Goal: Task Accomplishment & Management: Complete application form

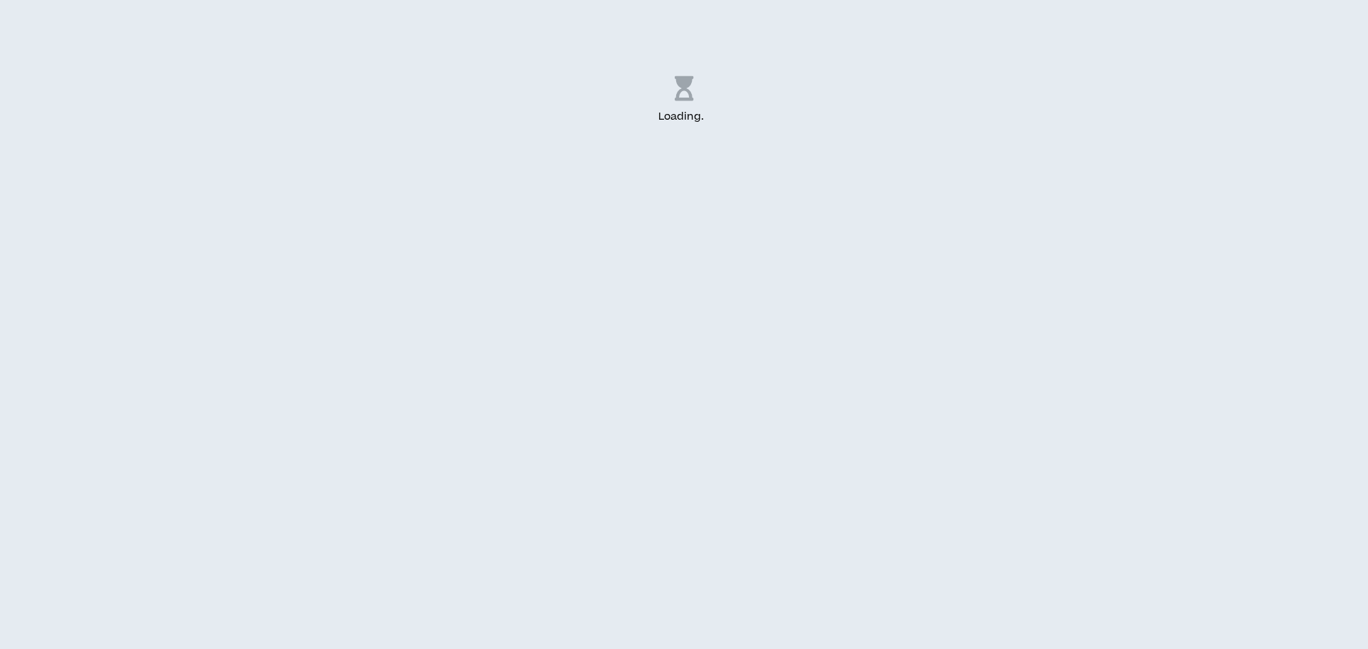
select select "US"
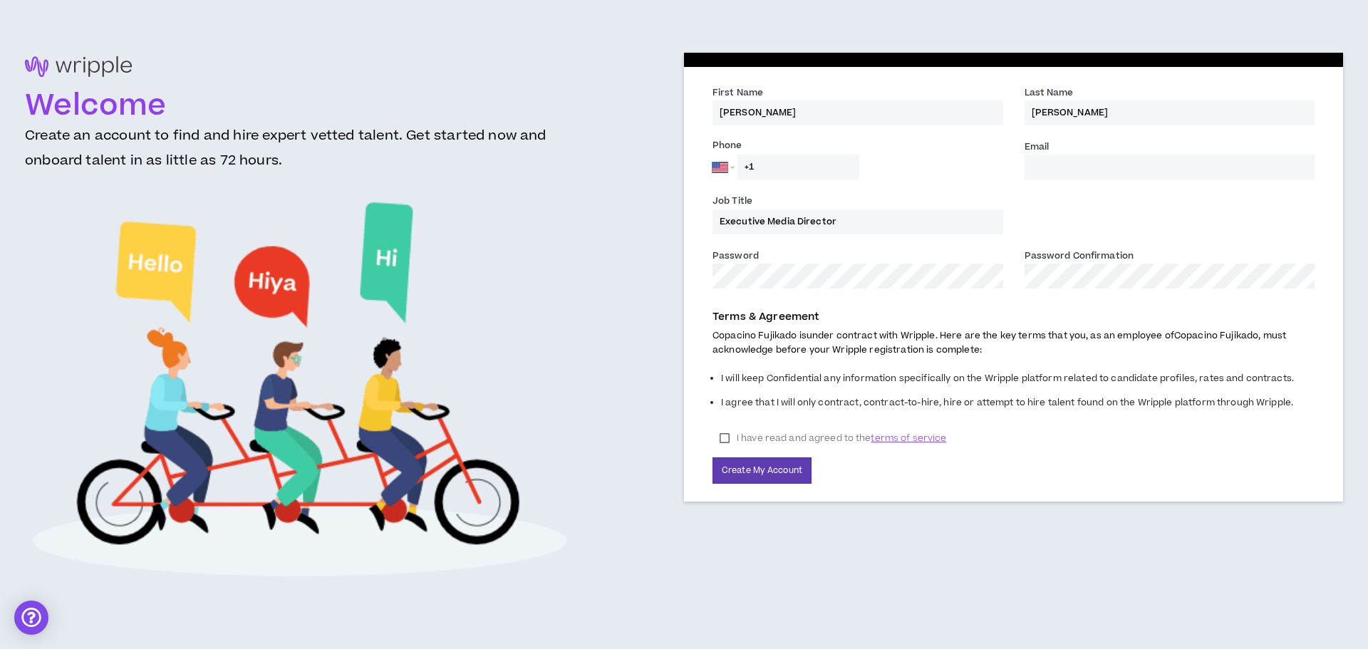
click at [1089, 176] on input "Email *" at bounding box center [1170, 167] width 291 height 25
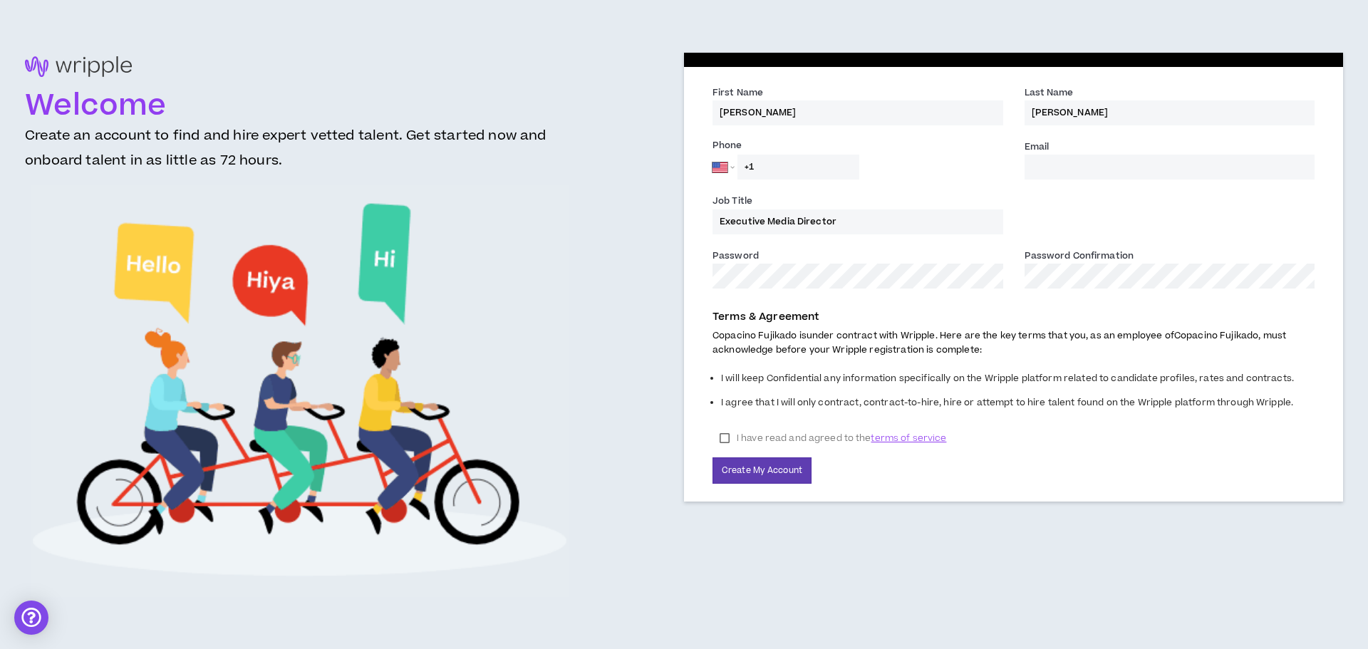
type input "[EMAIL_ADDRESS][DOMAIN_NAME]"
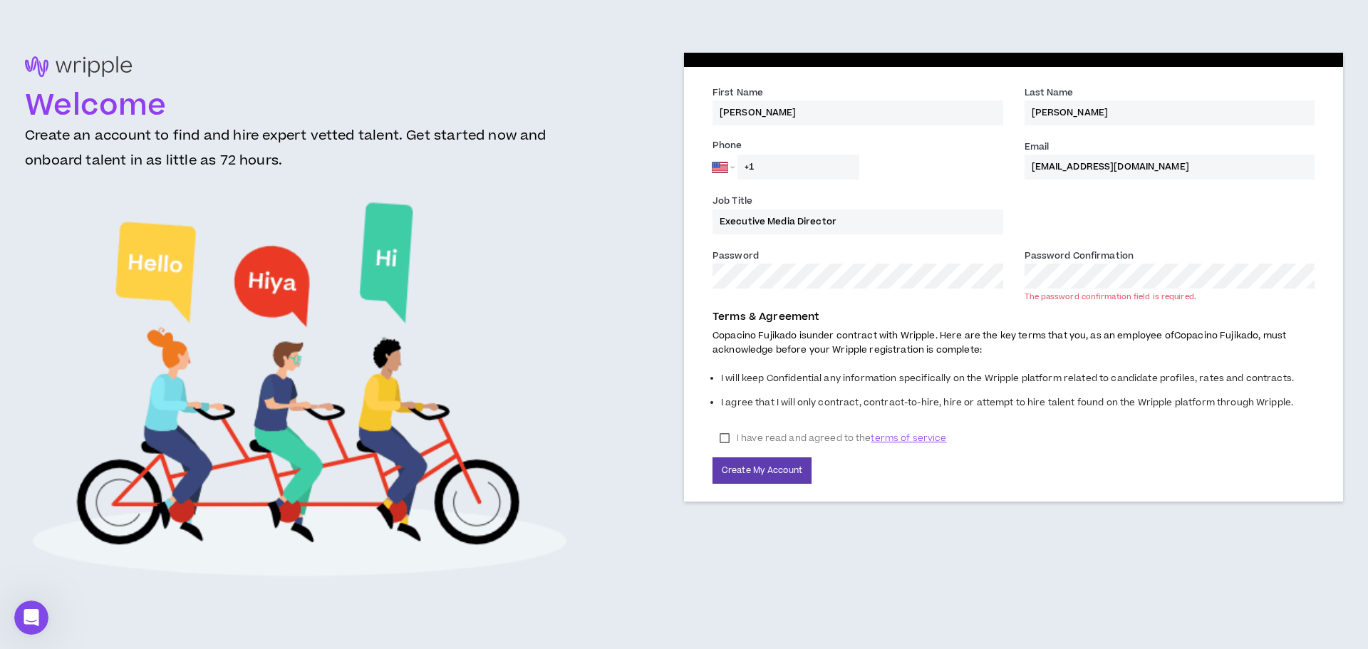
click at [599, 259] on div "Welcome Create an account to find and hire expert vetted talent. Get started no…" at bounding box center [684, 325] width 1318 height 544
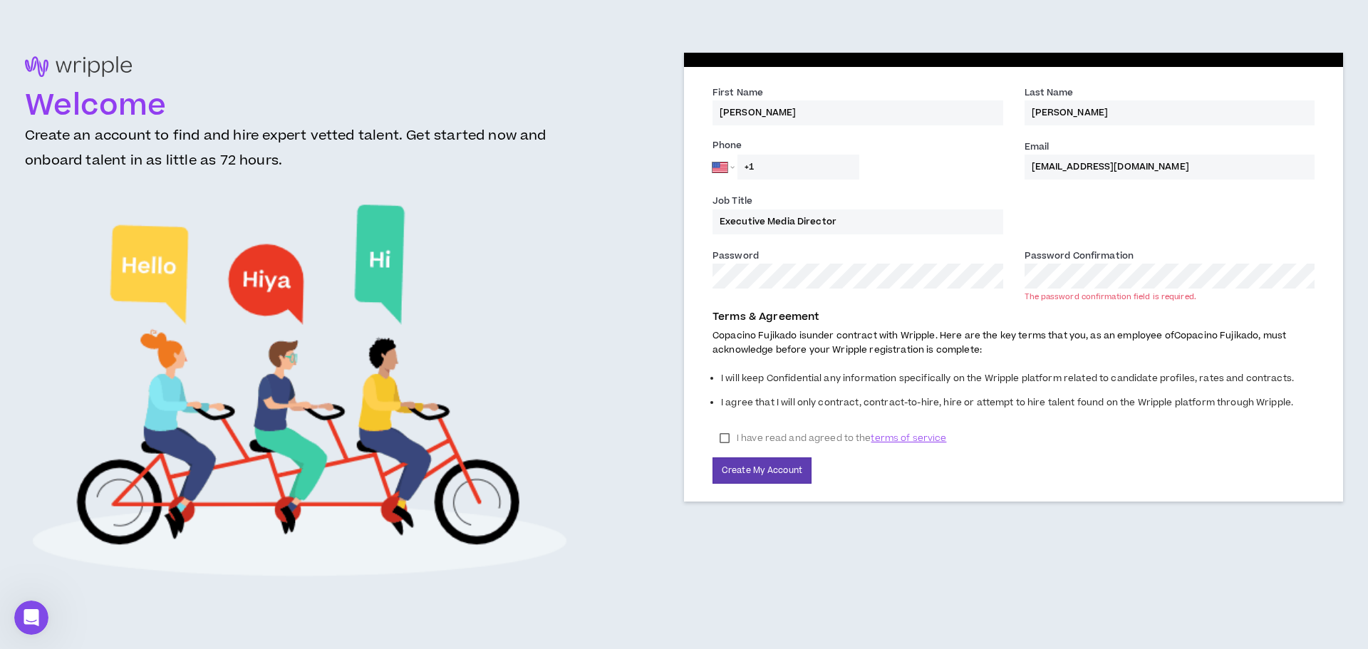
click at [956, 279] on div "Password * Password Confirmation * The password confirmation field is required." at bounding box center [1014, 275] width 624 height 54
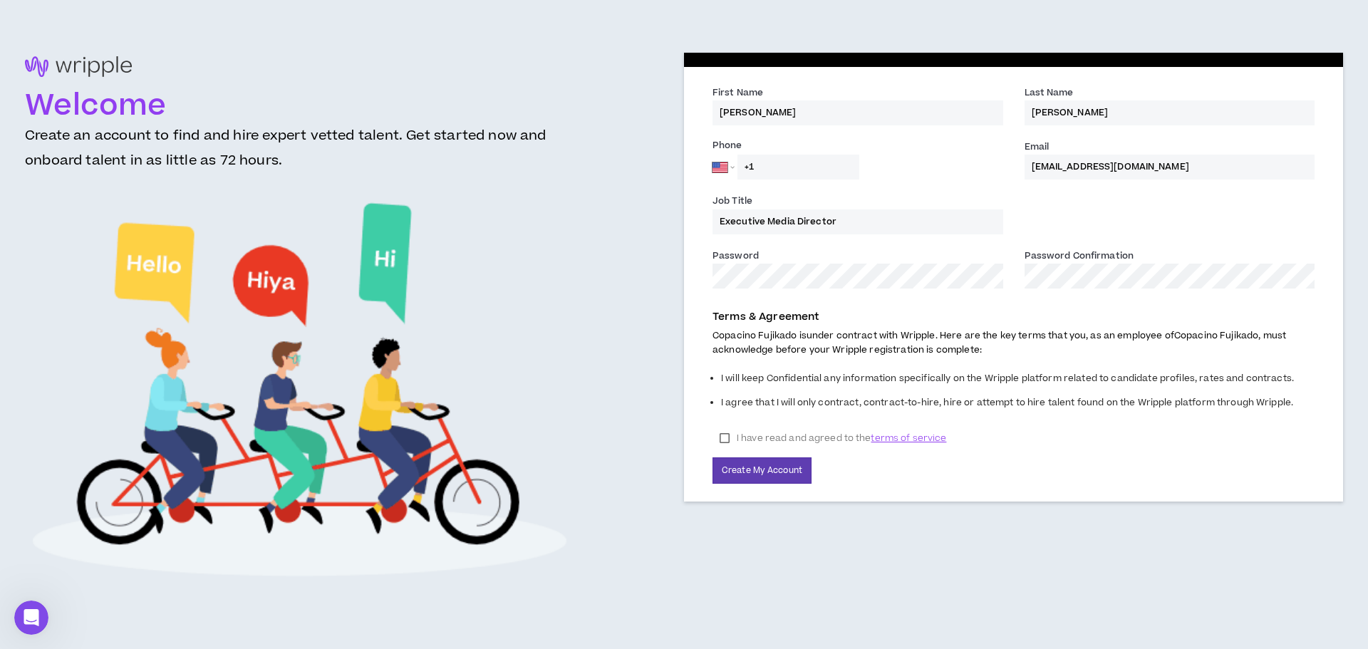
click at [719, 436] on label "I have read and agreed to the terms of service" at bounding box center [833, 438] width 241 height 21
click at [756, 471] on button "Create My Account" at bounding box center [762, 470] width 99 height 26
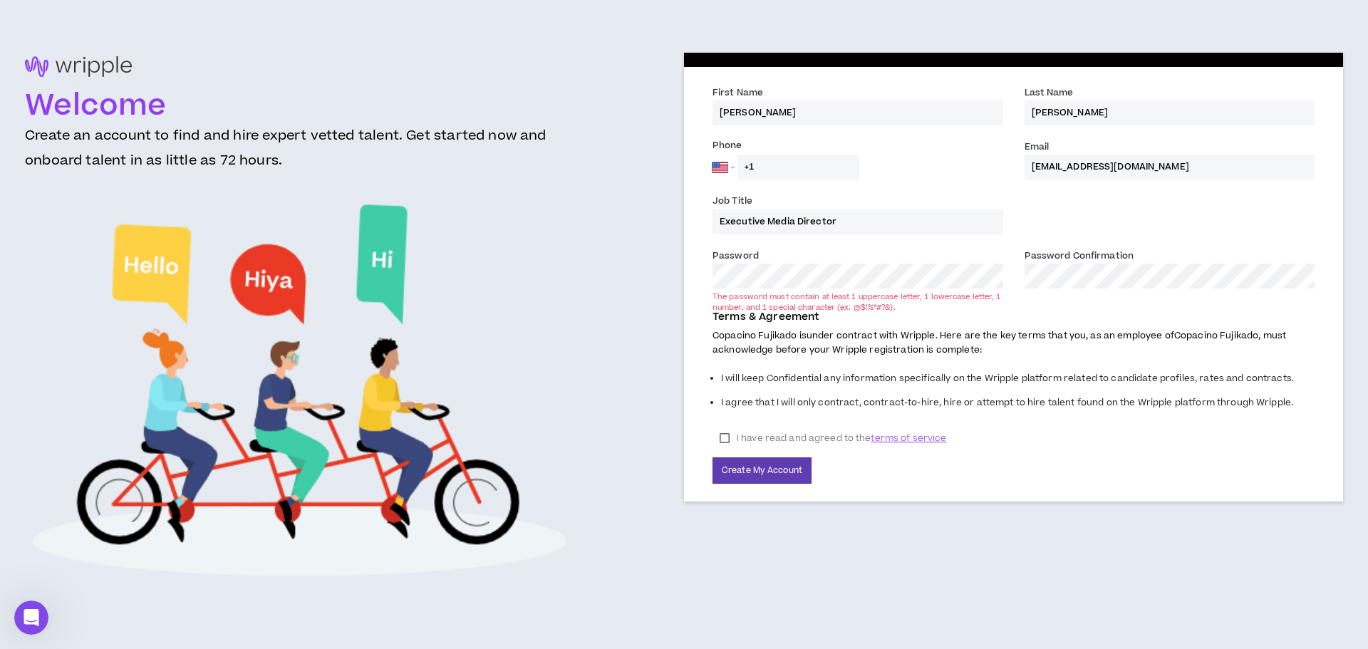
click at [810, 258] on div "Password * The password must contain at least 1 uppercase letter, 1 lowercase l…" at bounding box center [858, 268] width 291 height 41
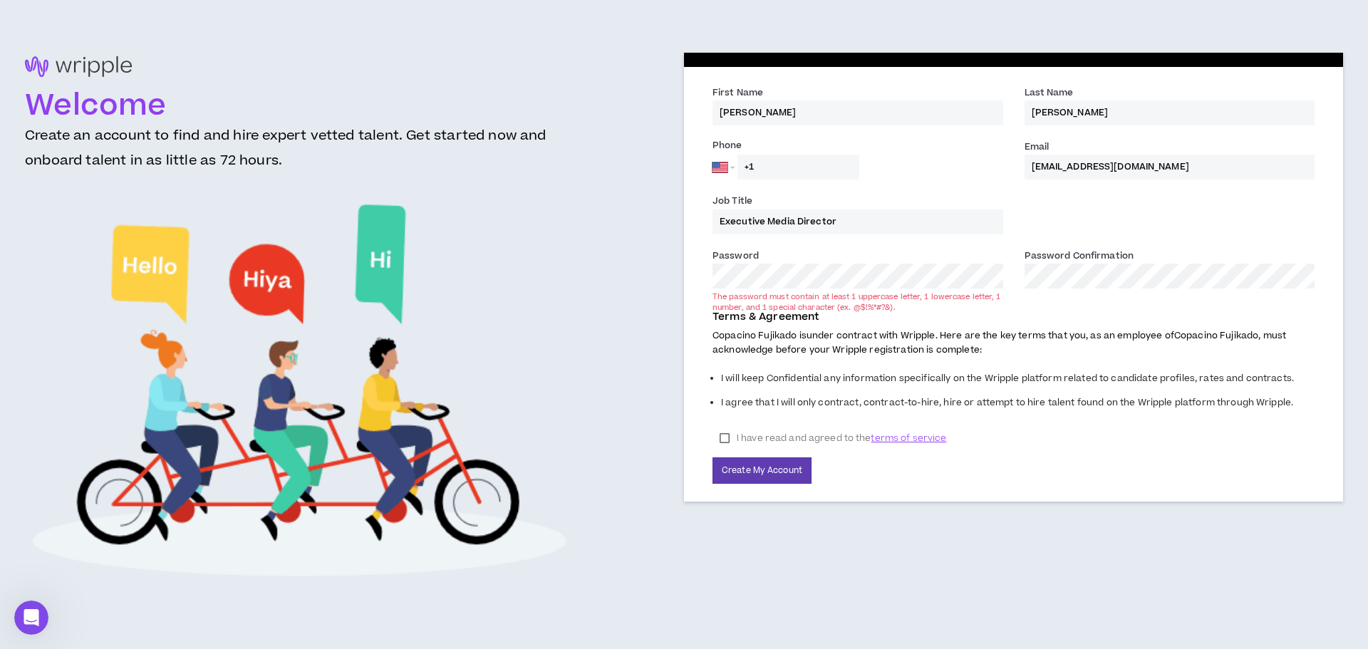
click at [1162, 318] on p "Terms & Agreement" at bounding box center [1014, 317] width 602 height 16
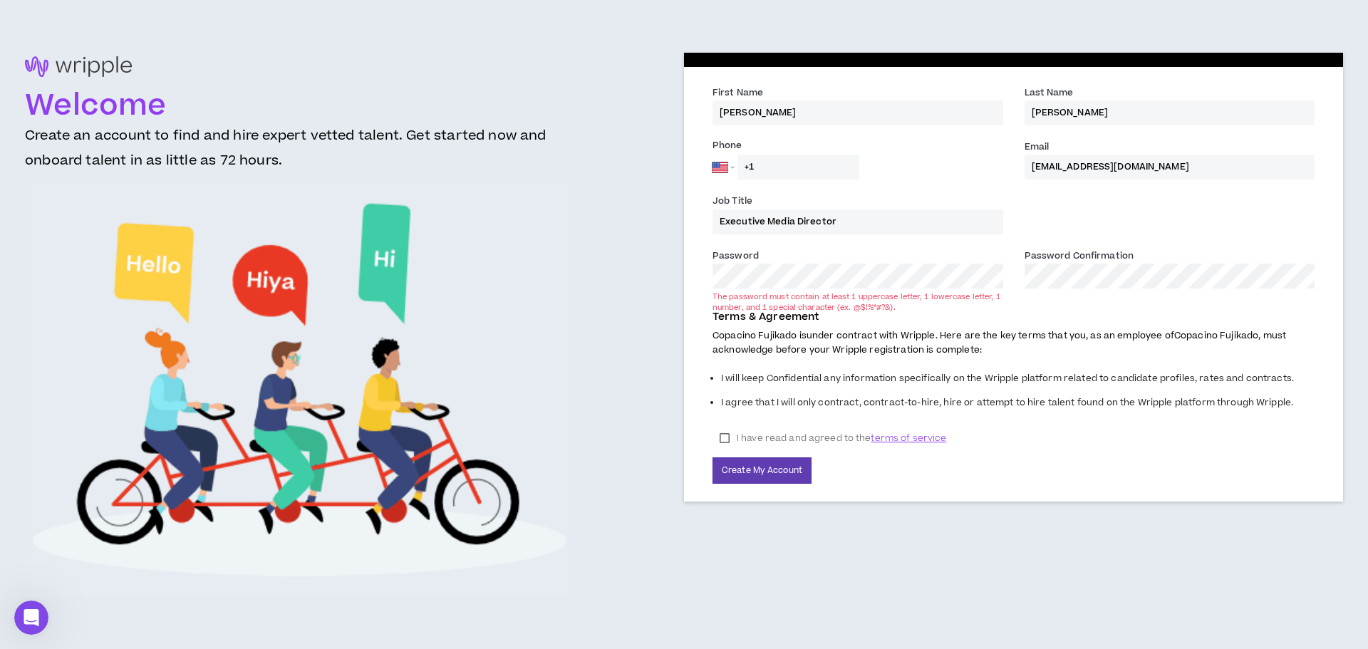
click at [1145, 311] on p "Terms & Agreement" at bounding box center [1014, 317] width 602 height 16
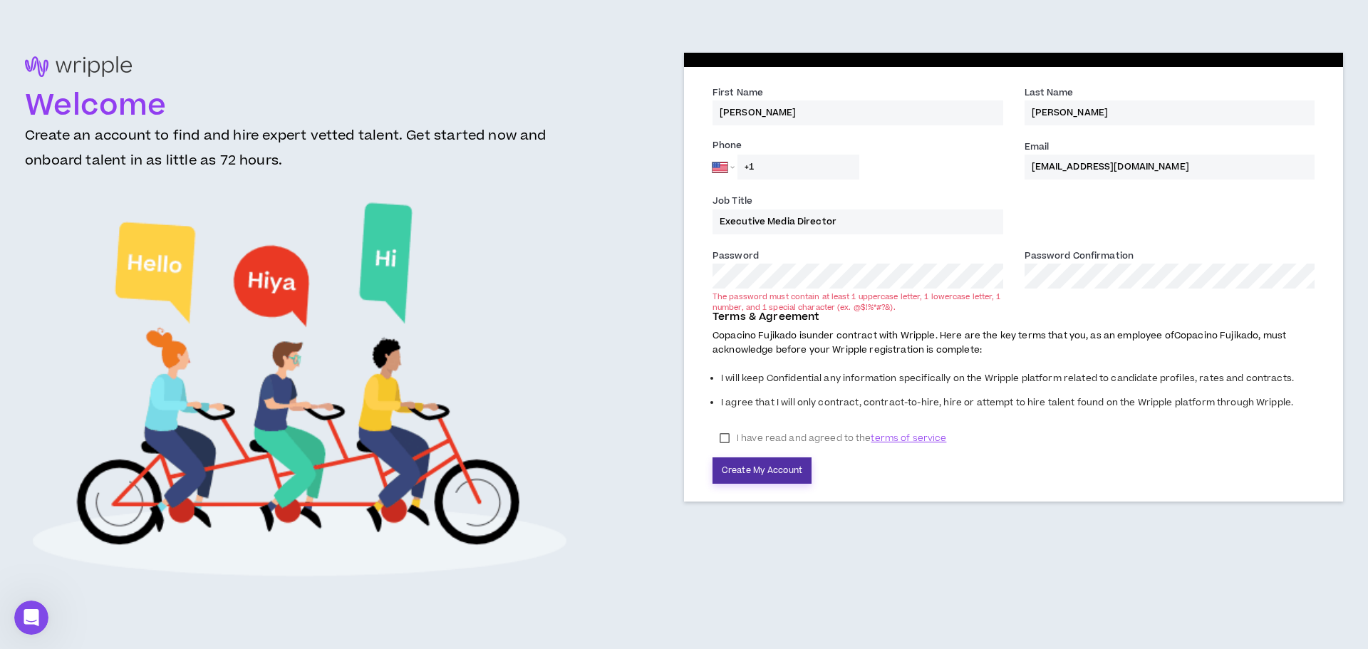
click at [755, 471] on button "Create My Account" at bounding box center [762, 470] width 99 height 26
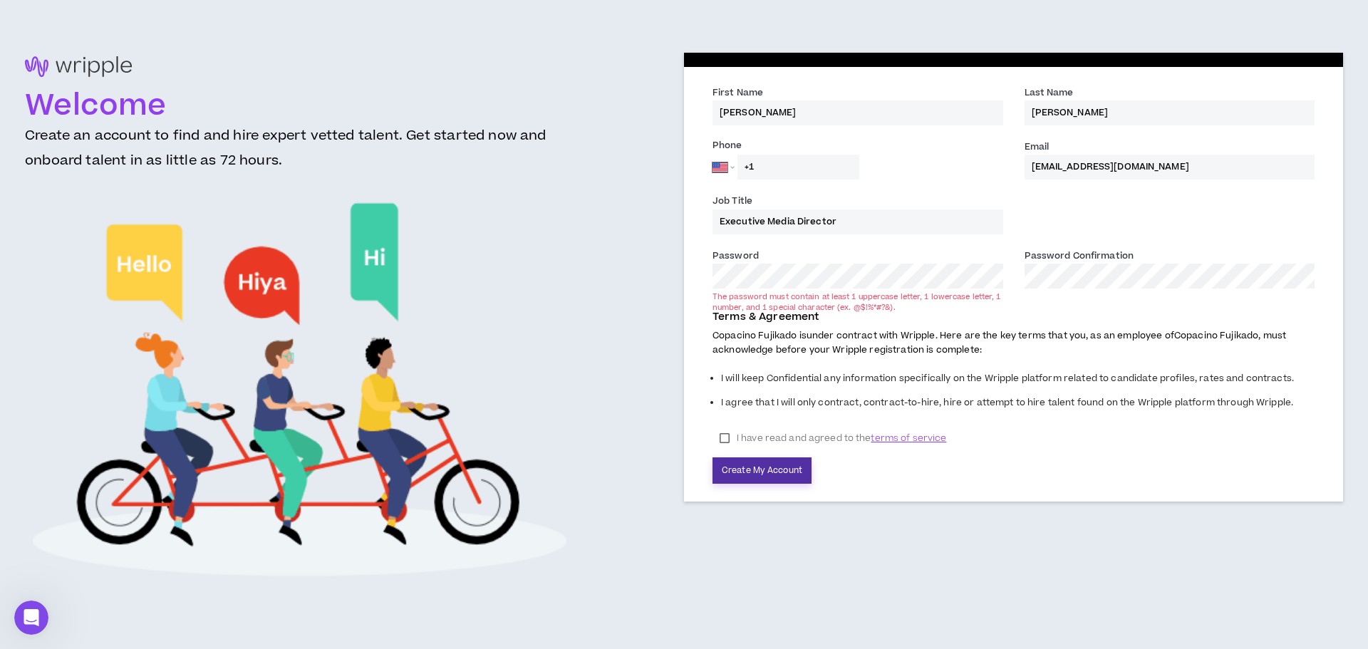
click at [747, 469] on button "Create My Account" at bounding box center [762, 470] width 99 height 26
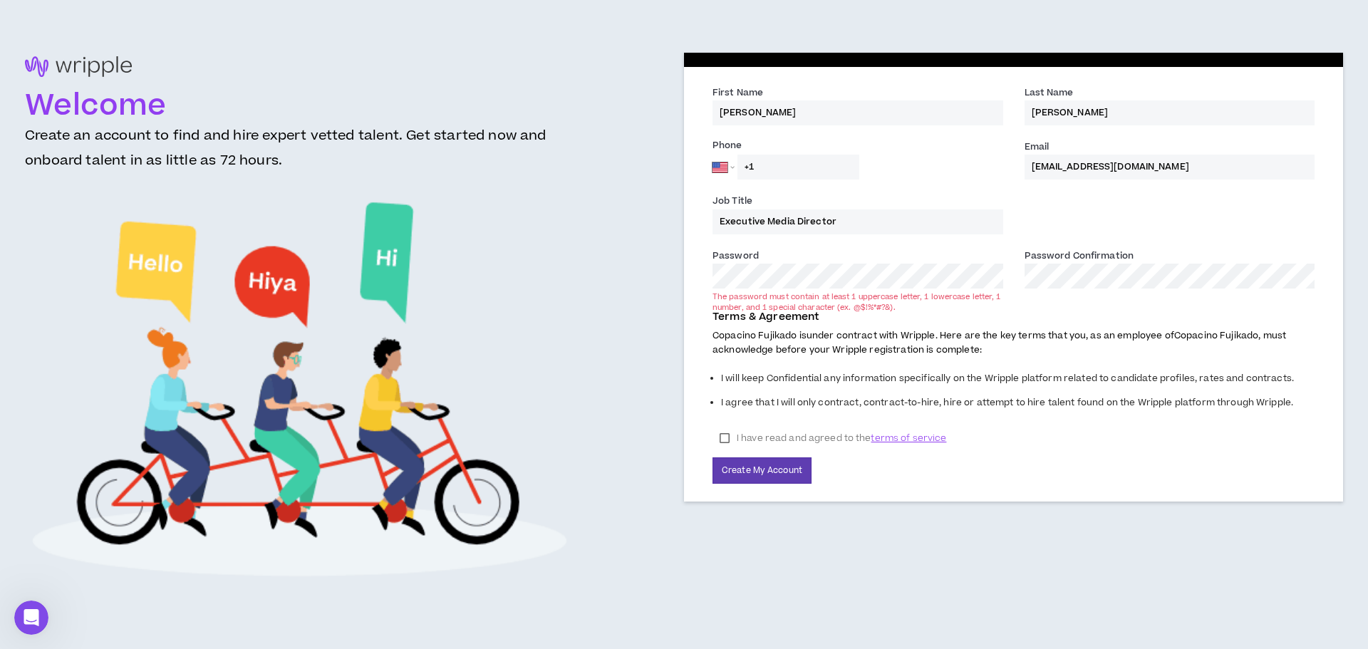
click at [966, 479] on div "Terms & Agreement Copacino Fujikado is under contract with Wripple. Here are th…" at bounding box center [1014, 393] width 624 height 182
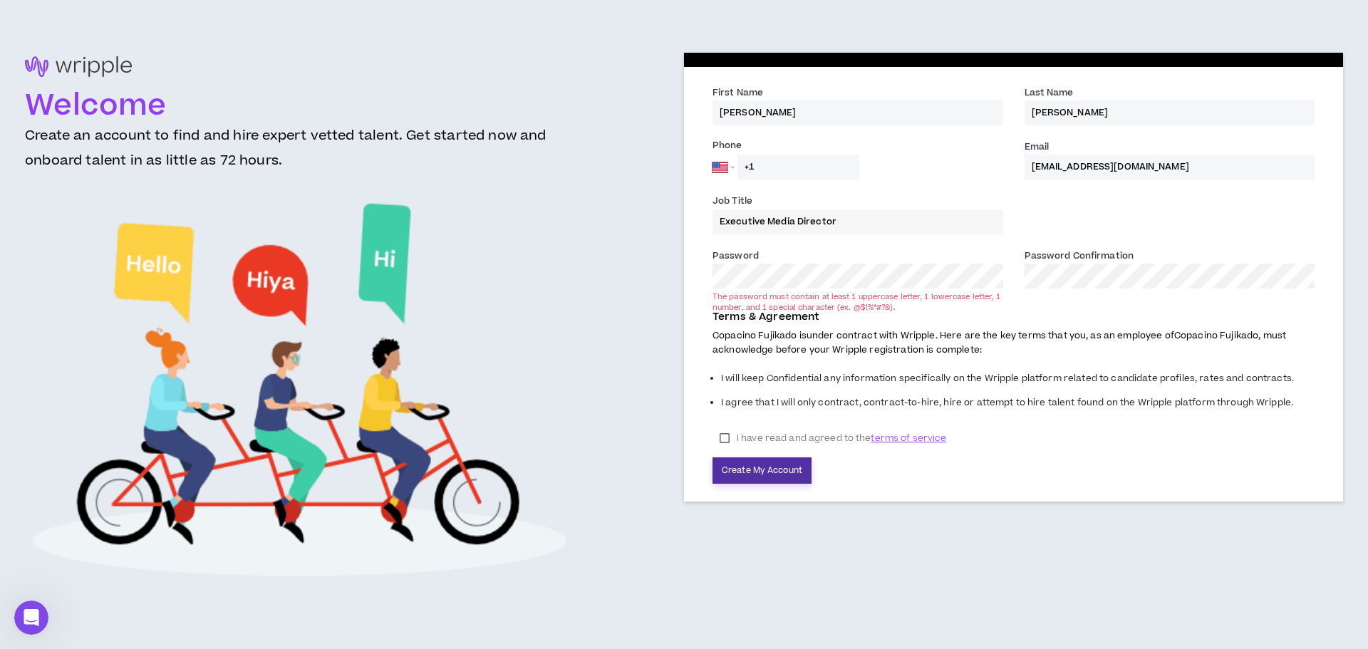
click at [750, 471] on button "Create My Account" at bounding box center [762, 470] width 99 height 26
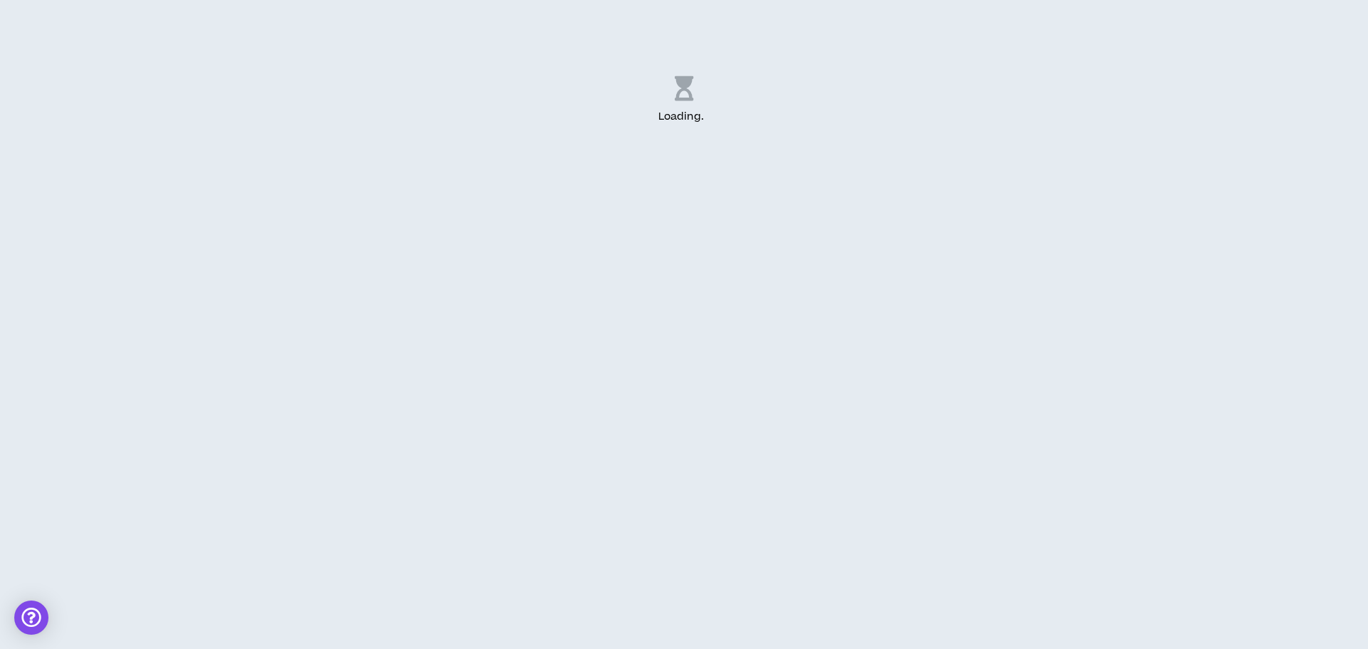
select select "US"
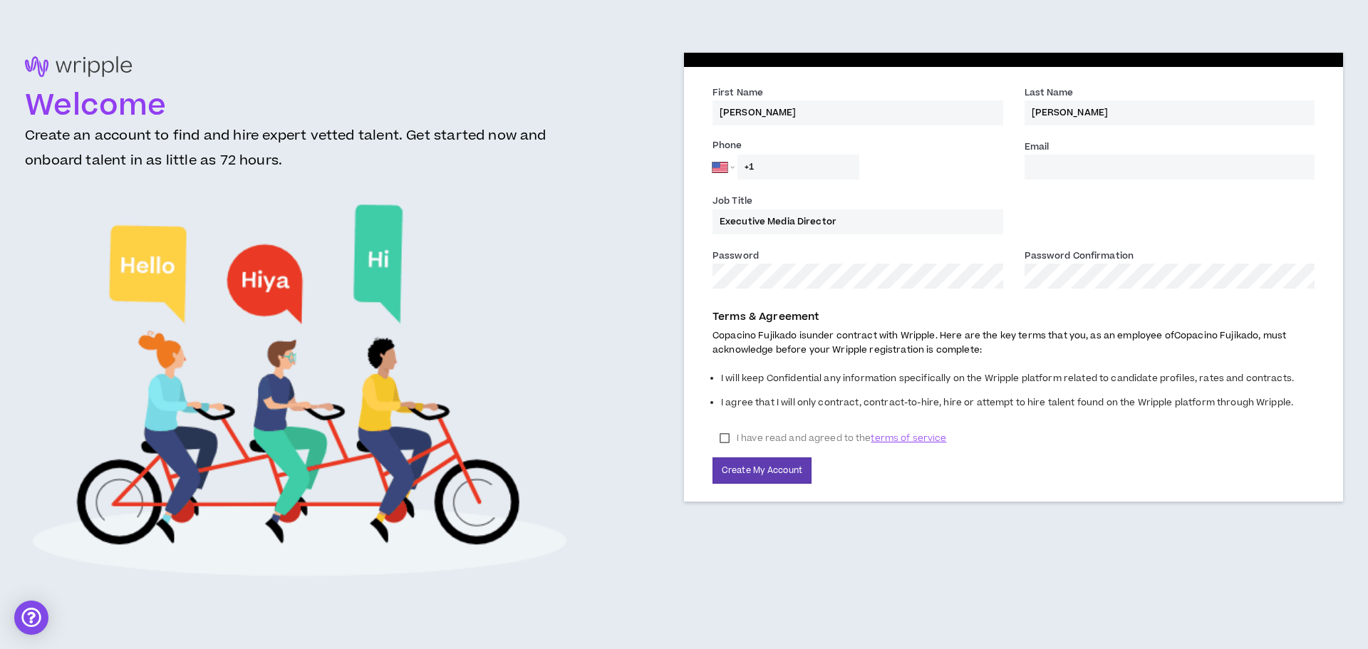
click at [1096, 163] on input "Email *" at bounding box center [1170, 167] width 291 height 25
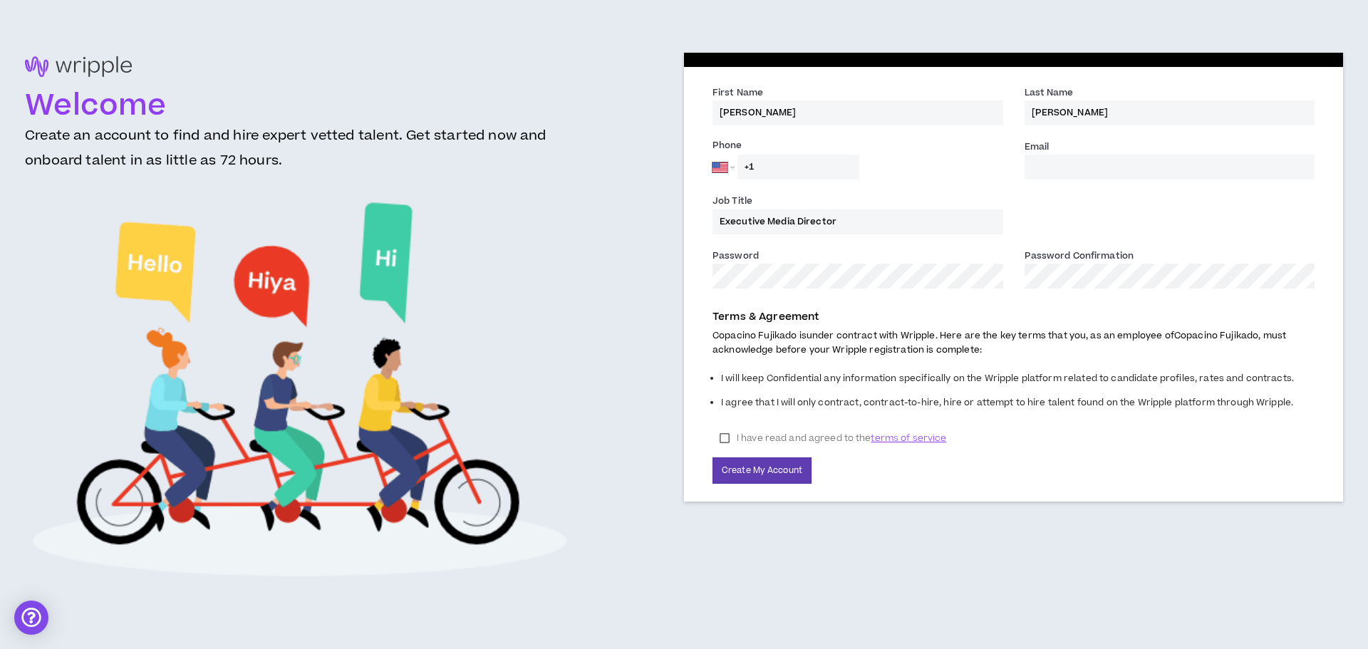
type input "[EMAIL_ADDRESS][DOMAIN_NAME]"
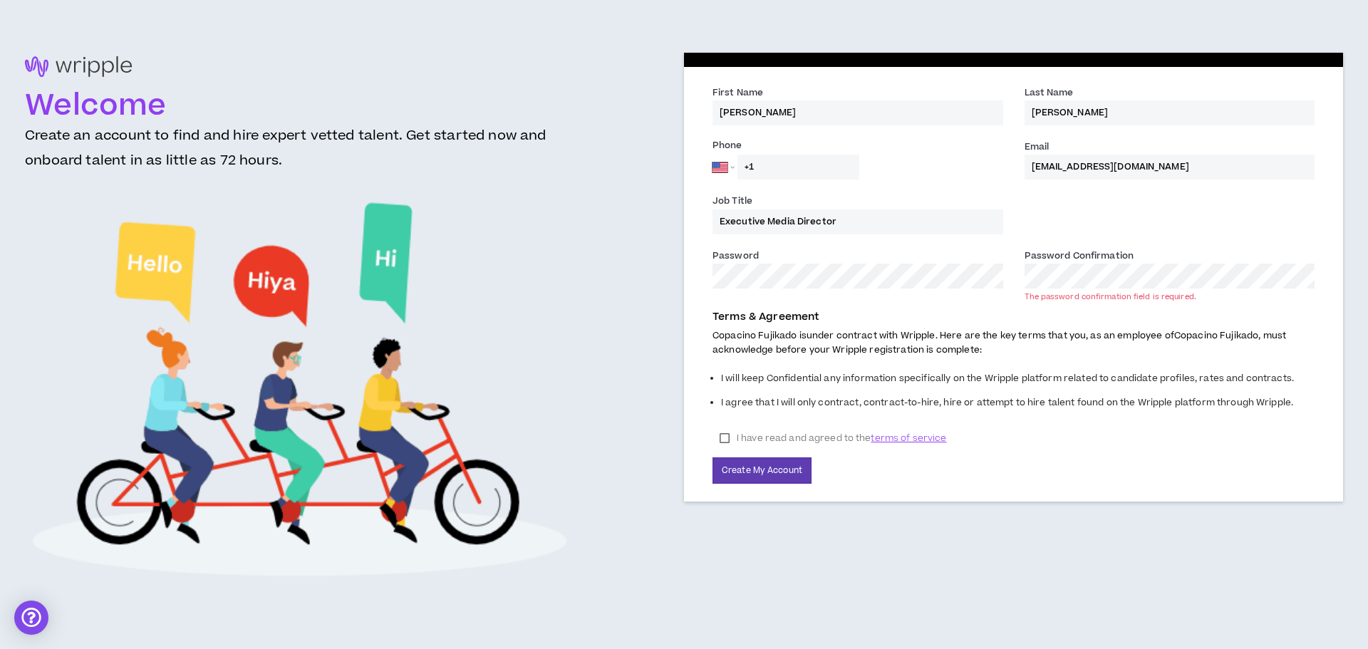
click at [601, 258] on div "Welcome Create an account to find and hire expert vetted talent. Get started no…" at bounding box center [684, 325] width 1318 height 544
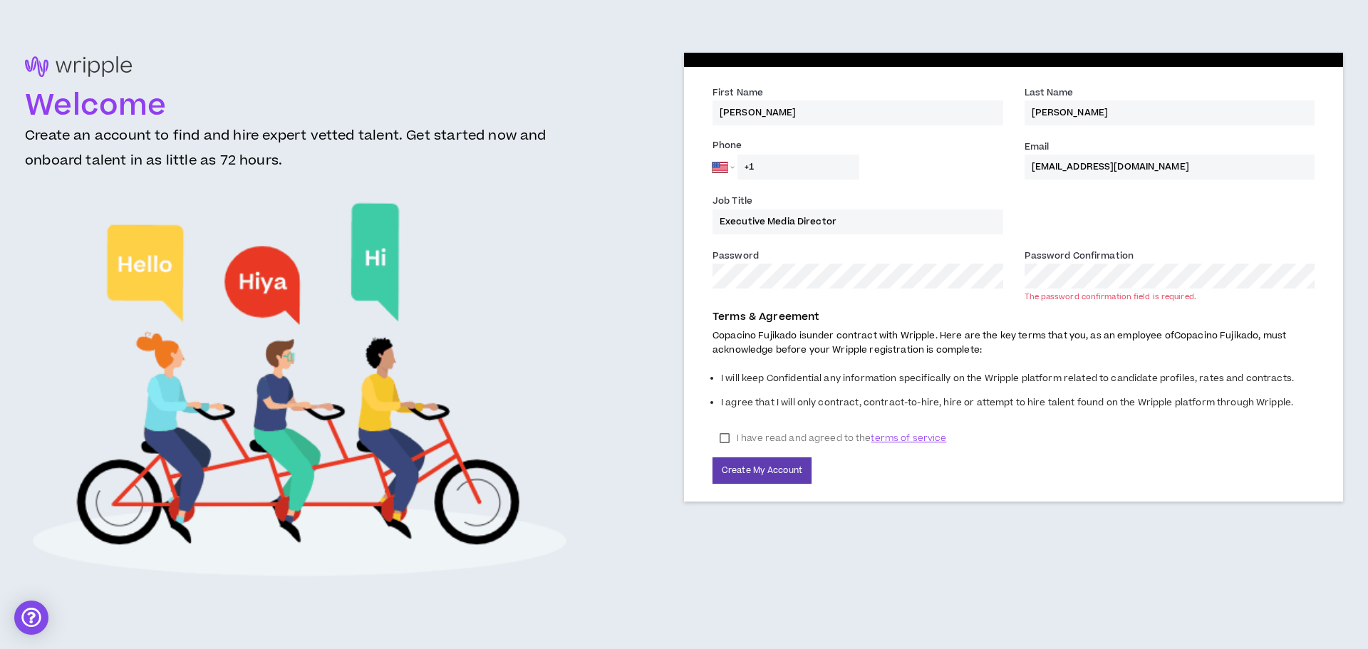
click at [923, 279] on div "Password * Password Confirmation * The password confirmation field is required." at bounding box center [1014, 275] width 624 height 54
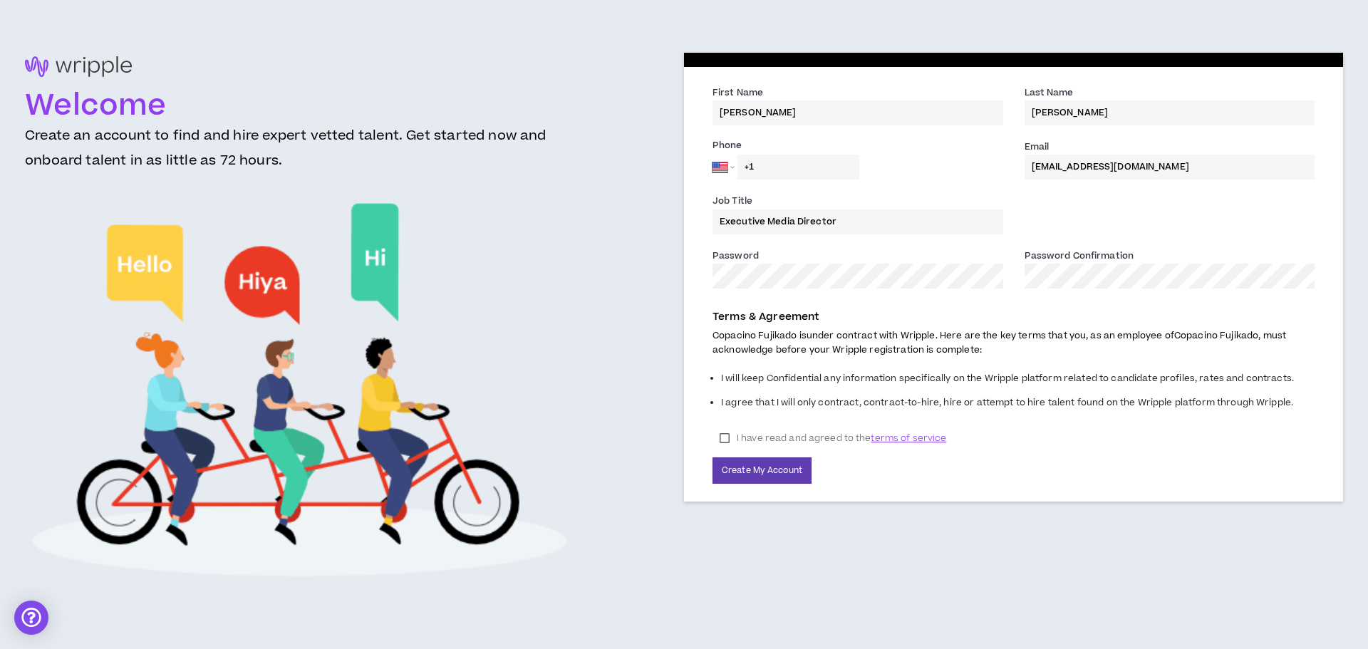
click at [725, 433] on label "I have read and agreed to the terms of service" at bounding box center [833, 438] width 241 height 21
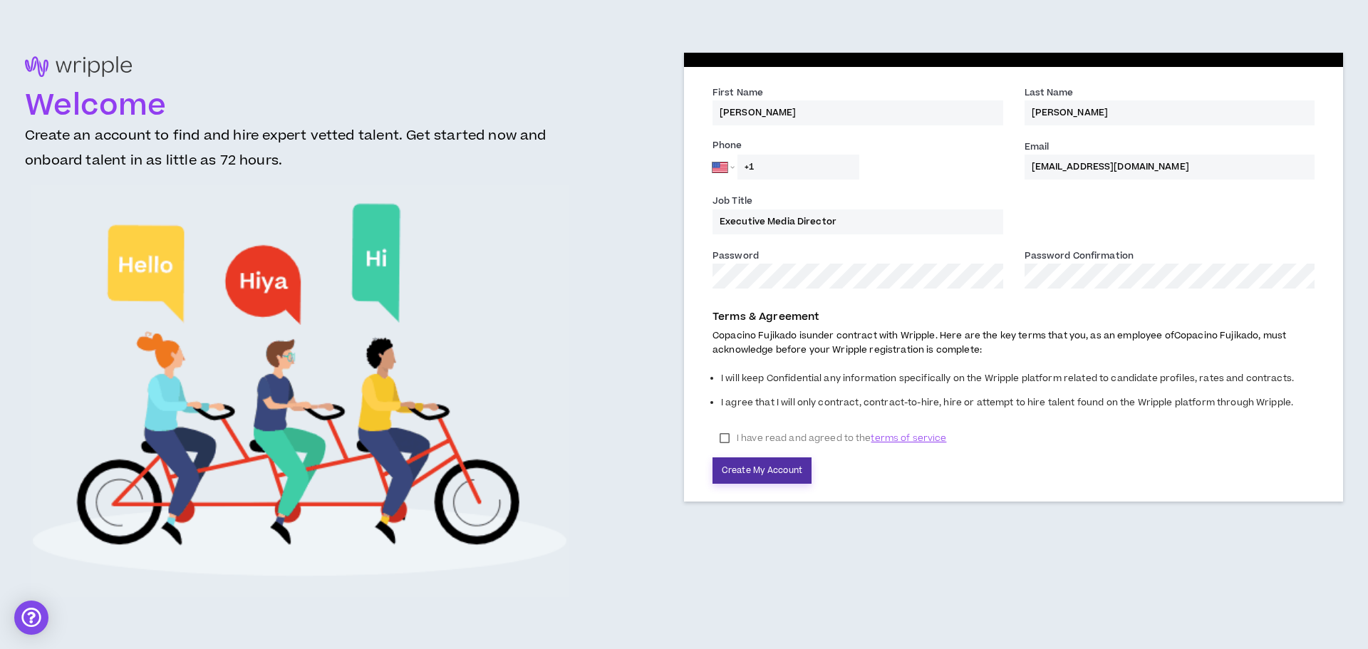
click at [744, 464] on button "Create My Account" at bounding box center [762, 470] width 99 height 26
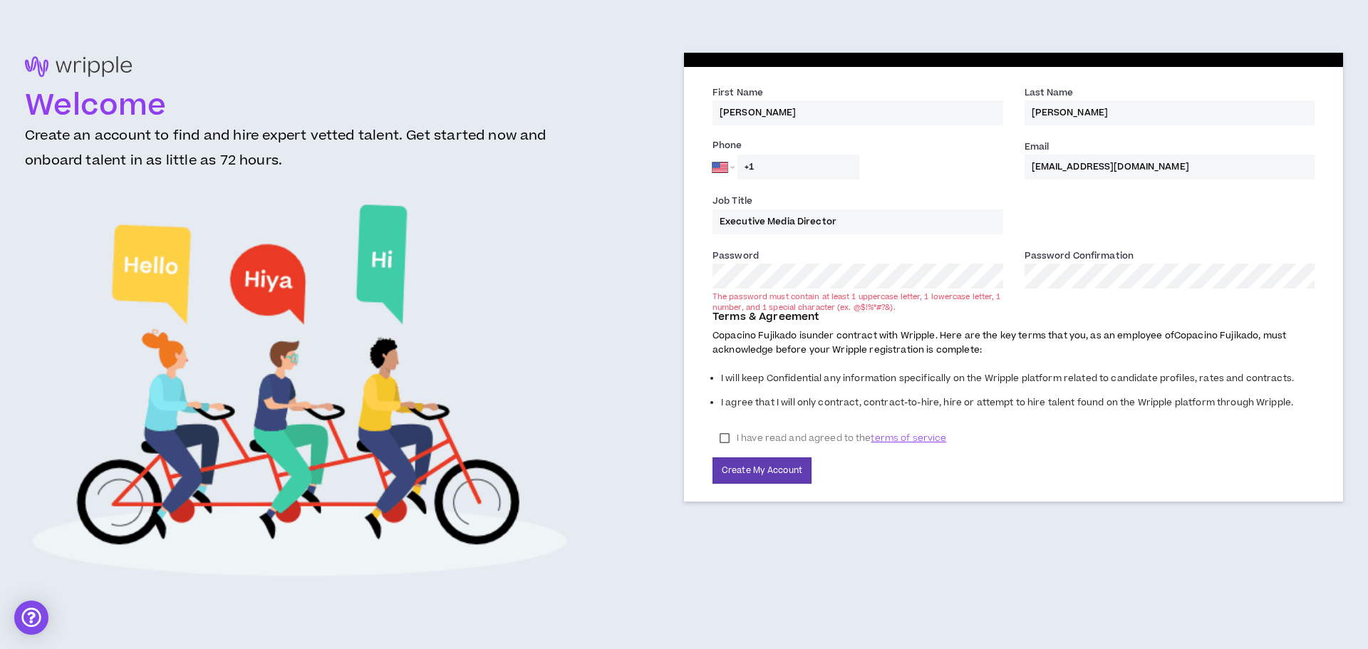
click at [658, 266] on div "Welcome Create an account to find and hire expert vetted talent. Get started no…" at bounding box center [684, 325] width 1318 height 544
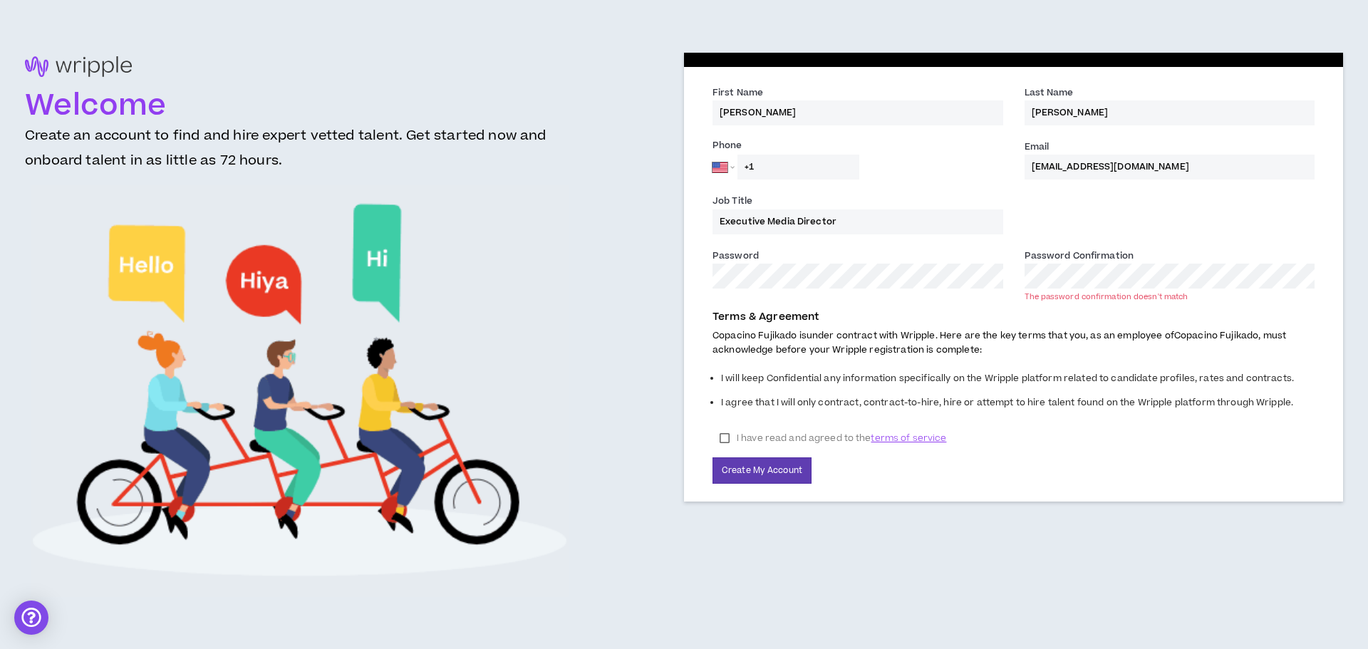
click at [780, 273] on div "Password * Password Confirmation * The password confirmation doesn't match" at bounding box center [1014, 275] width 624 height 54
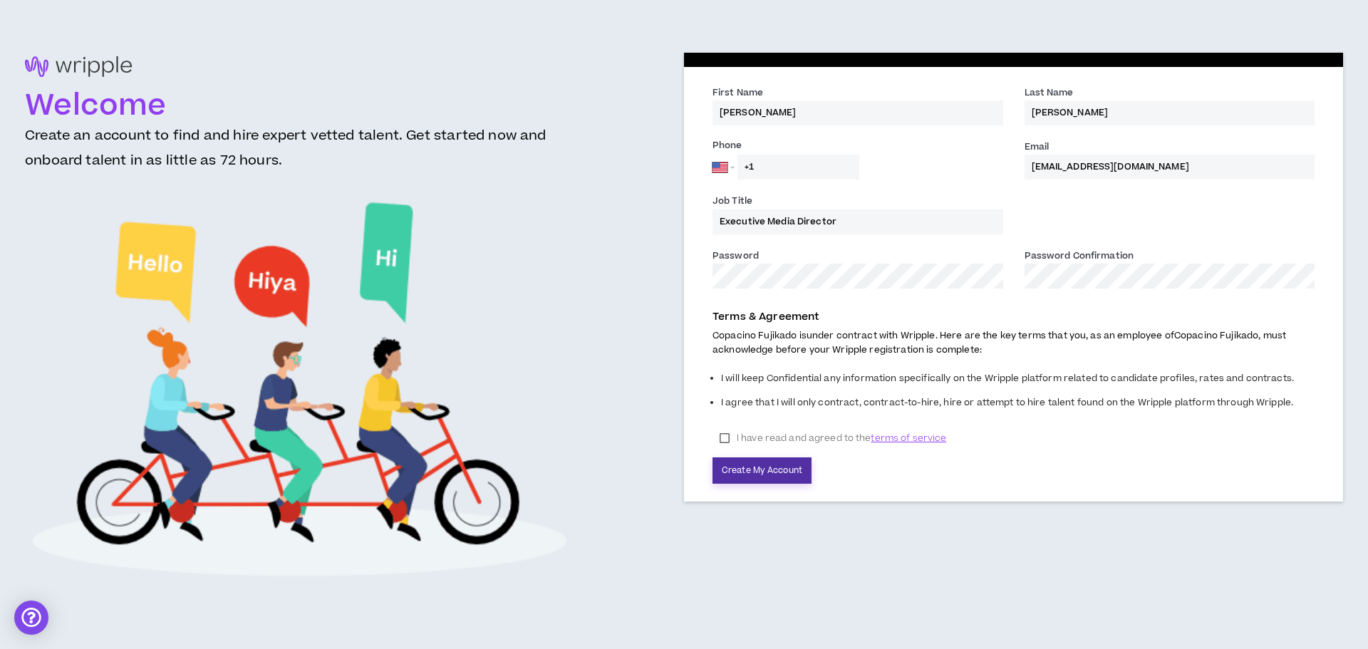
click at [775, 475] on button "Create My Account" at bounding box center [762, 470] width 99 height 26
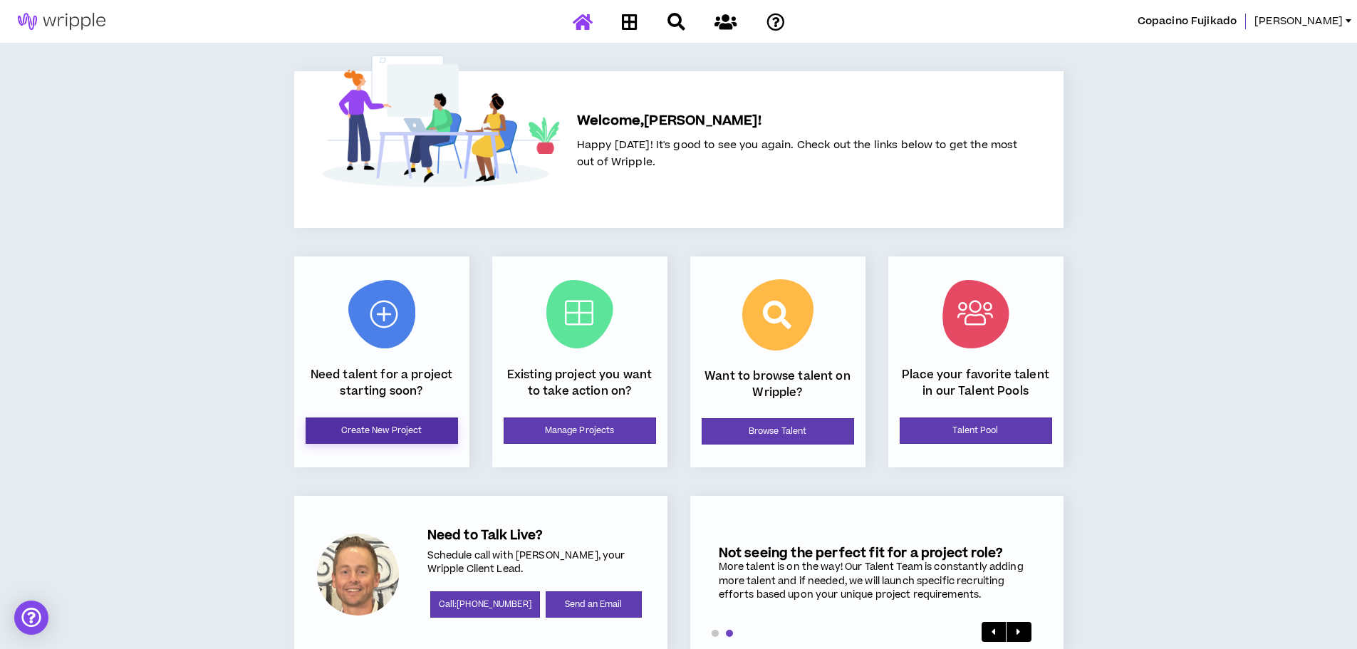
click at [384, 428] on link "Create New Project" at bounding box center [382, 431] width 152 height 26
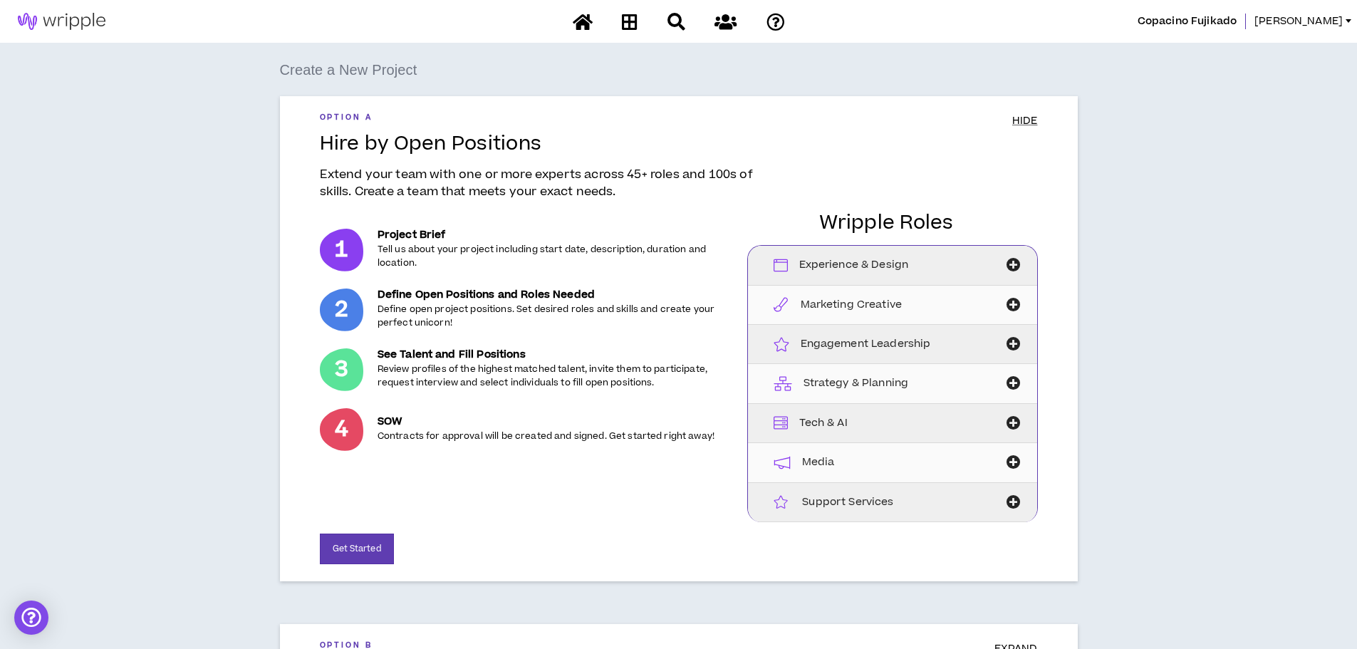
click at [1159, 294] on div "Create a New Project Option A HIDE Hire by Open Positions Extend your team with…" at bounding box center [678, 428] width 1343 height 741
